Goal: Obtain resource: Obtain resource

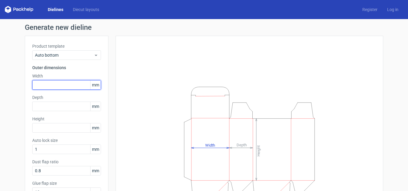
click at [49, 86] on input "text" at bounding box center [66, 85] width 69 height 10
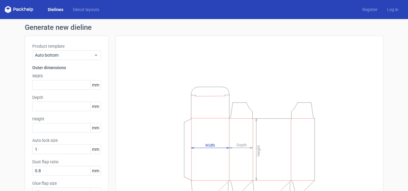
click at [52, 7] on link "Dielines" at bounding box center [55, 10] width 25 height 6
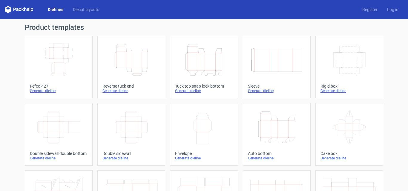
click at [132, 62] on icon "Height Depth Width" at bounding box center [131, 59] width 53 height 33
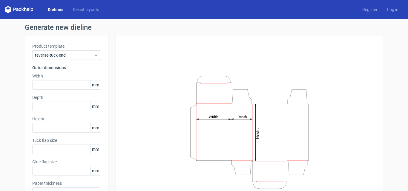
type input "15"
type input "10"
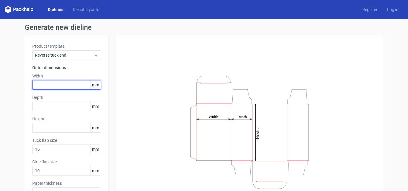
click at [47, 90] on input "text" at bounding box center [66, 85] width 69 height 10
type input "146"
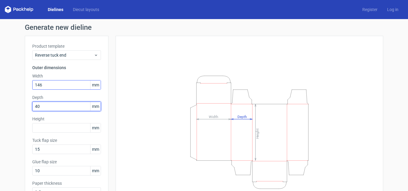
type input "40"
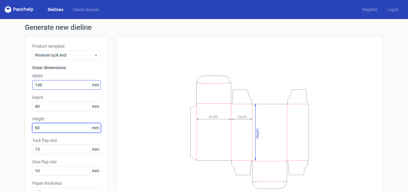
type input "60"
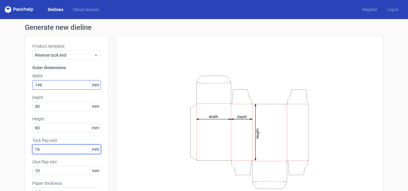
type input "16"
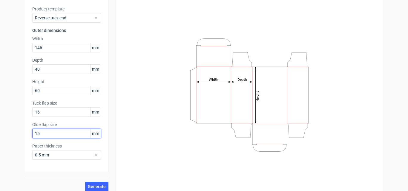
scroll to position [42, 0]
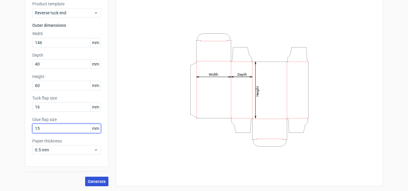
type input "15"
click at [89, 185] on button "Generate" at bounding box center [96, 182] width 23 height 10
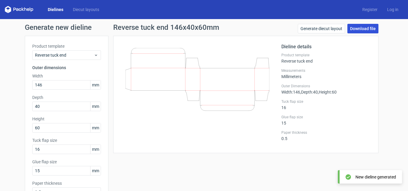
click at [356, 29] on link "Download file" at bounding box center [362, 29] width 31 height 10
